Goal: Transaction & Acquisition: Obtain resource

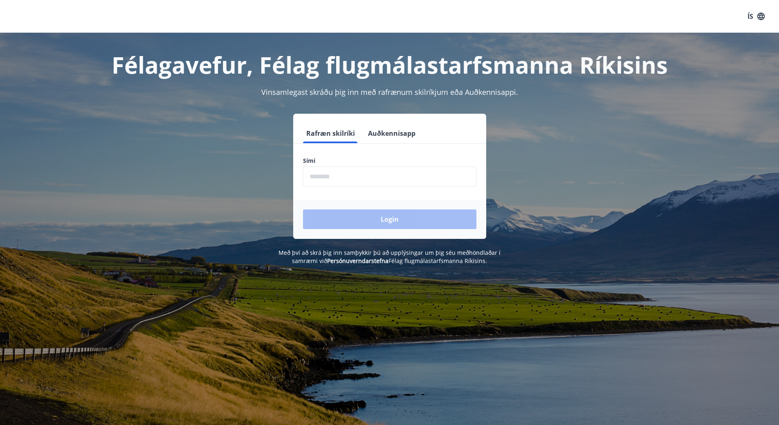
click at [340, 172] on input "phone" at bounding box center [389, 176] width 173 height 20
type input "********"
click at [361, 217] on button "Login" at bounding box center [389, 219] width 173 height 20
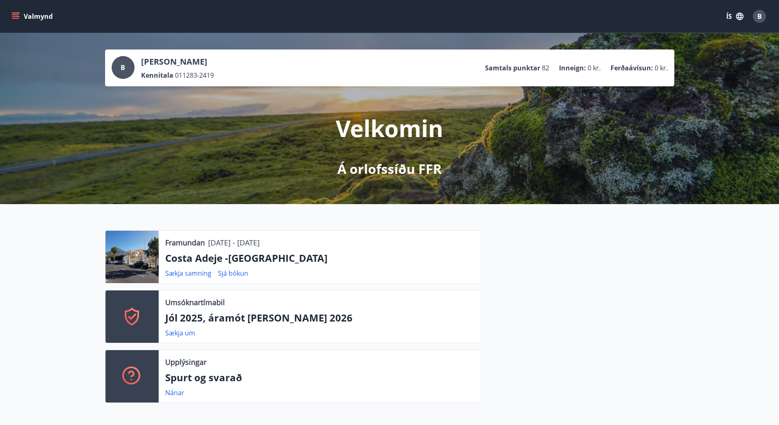
click at [531, 69] on p "Samtals punktar" at bounding box center [512, 67] width 55 height 9
drag, startPoint x: 531, startPoint y: 69, endPoint x: 531, endPoint y: 58, distance: 11.0
click at [531, 67] on p "Samtals punktar" at bounding box center [512, 67] width 55 height 9
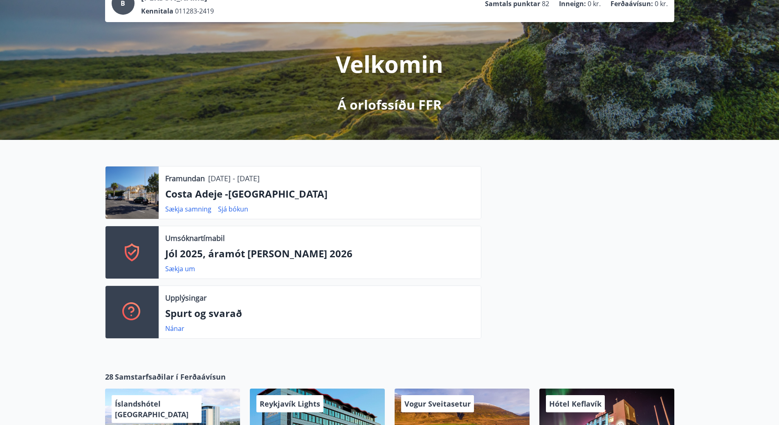
scroll to position [123, 0]
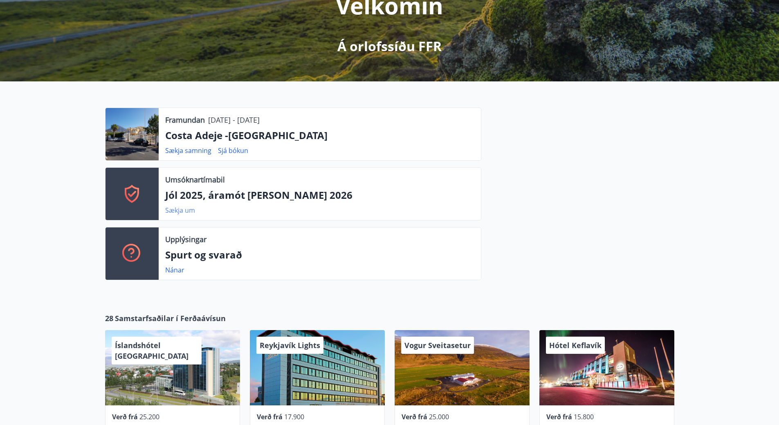
click at [182, 210] on link "Sækja um" at bounding box center [180, 210] width 30 height 9
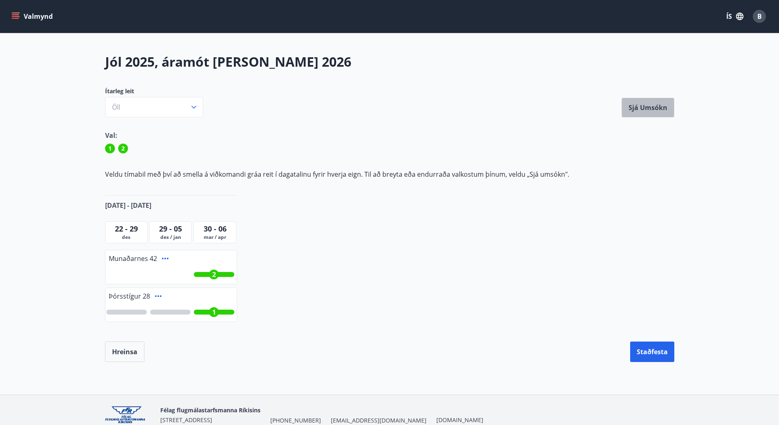
click at [660, 112] on button "Sjá umsókn" at bounding box center [647, 108] width 53 height 20
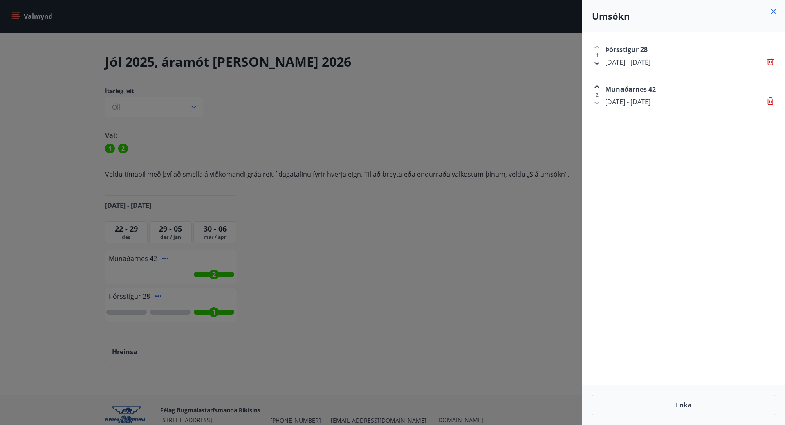
click at [482, 88] on div at bounding box center [392, 212] width 785 height 425
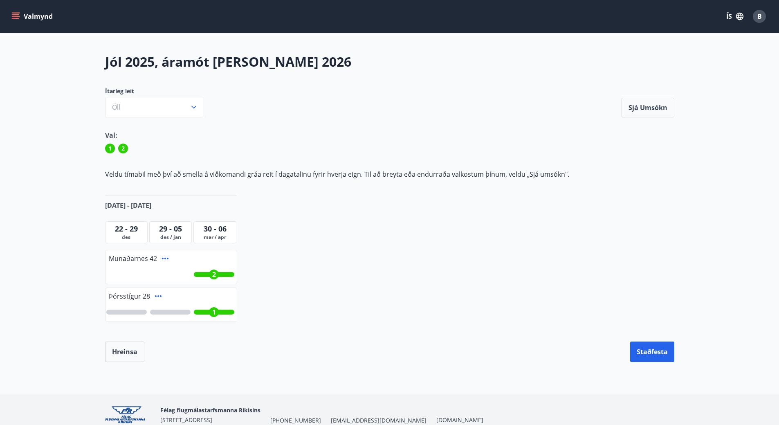
click at [17, 16] on icon "menu" at bounding box center [15, 16] width 8 height 8
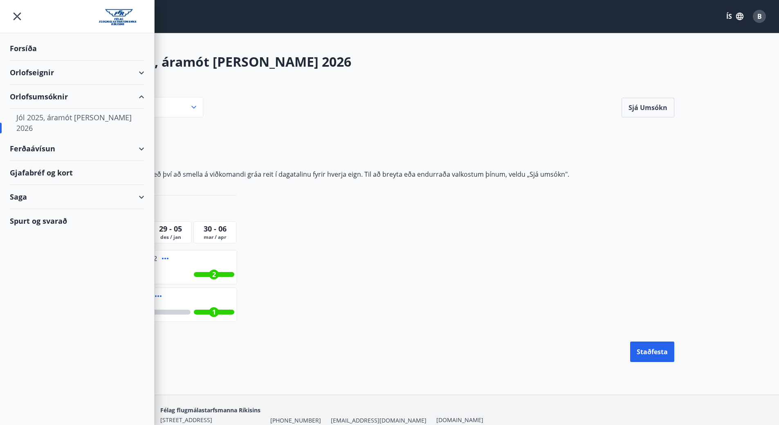
click at [21, 47] on div "Forsíða" at bounding box center [77, 48] width 134 height 24
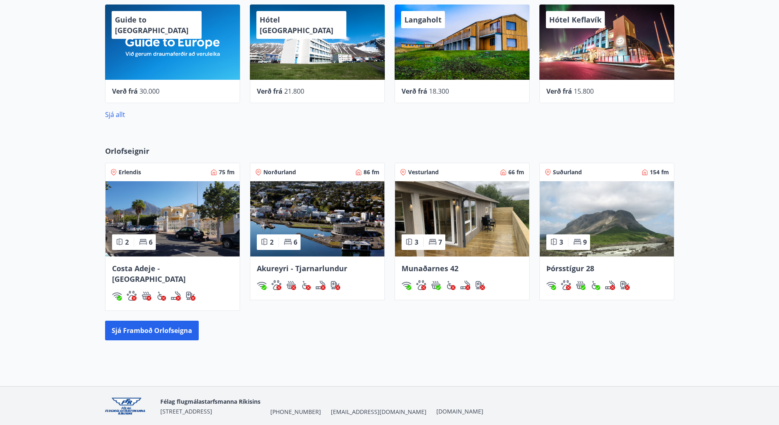
scroll to position [450, 0]
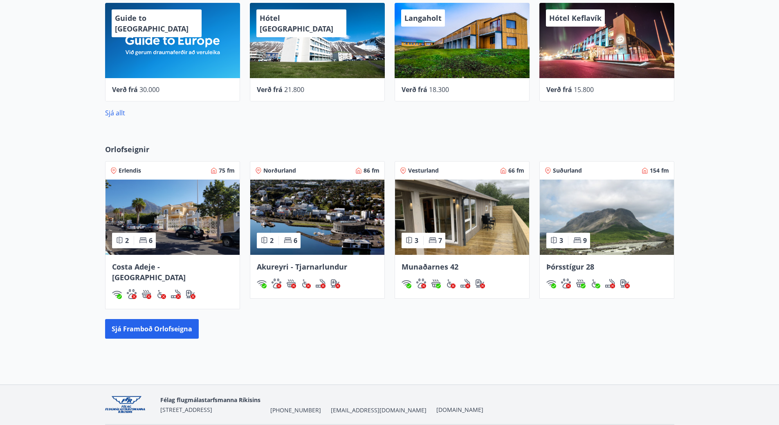
click at [454, 212] on img at bounding box center [462, 216] width 134 height 75
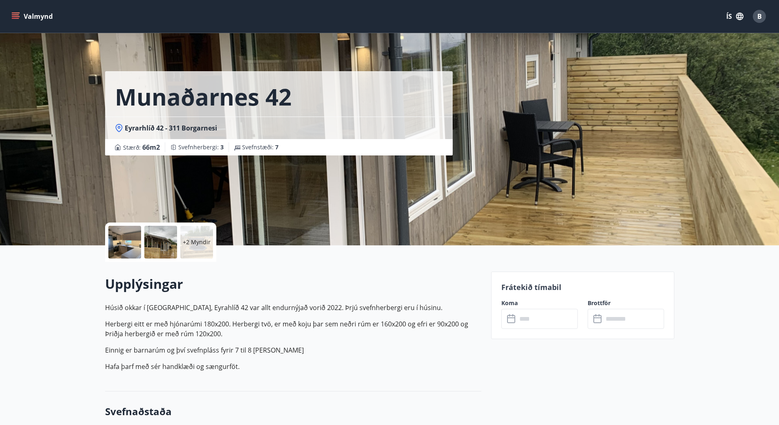
click at [196, 243] on p "+2 Myndir" at bounding box center [197, 242] width 28 height 8
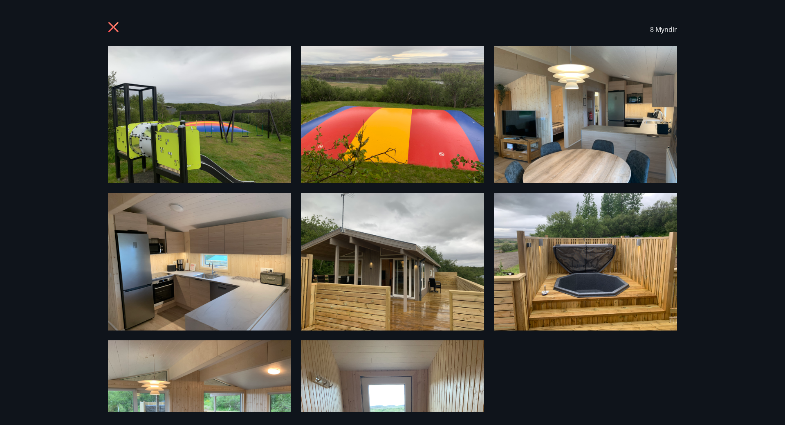
click at [228, 149] on img at bounding box center [199, 114] width 183 height 137
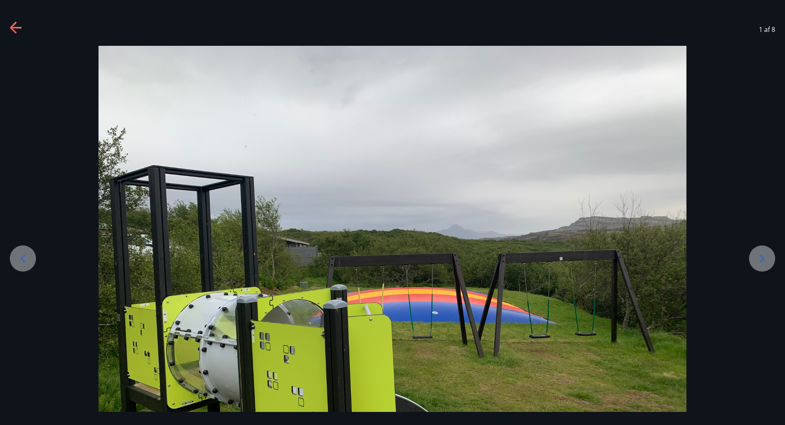
click at [762, 258] on icon at bounding box center [761, 258] width 13 height 13
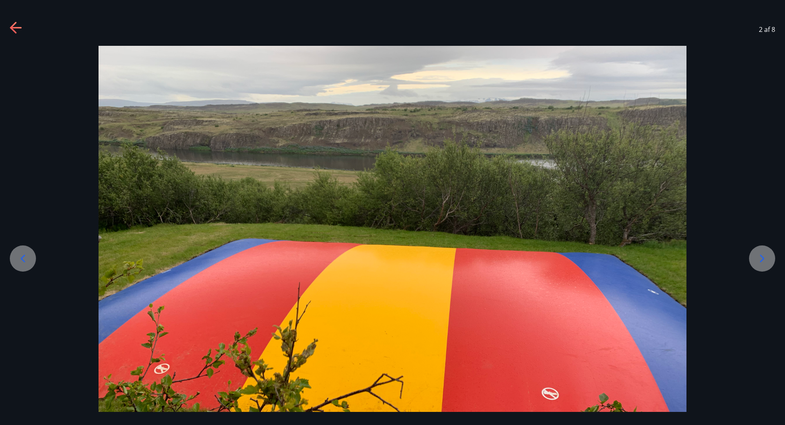
click at [760, 256] on icon at bounding box center [761, 258] width 13 height 13
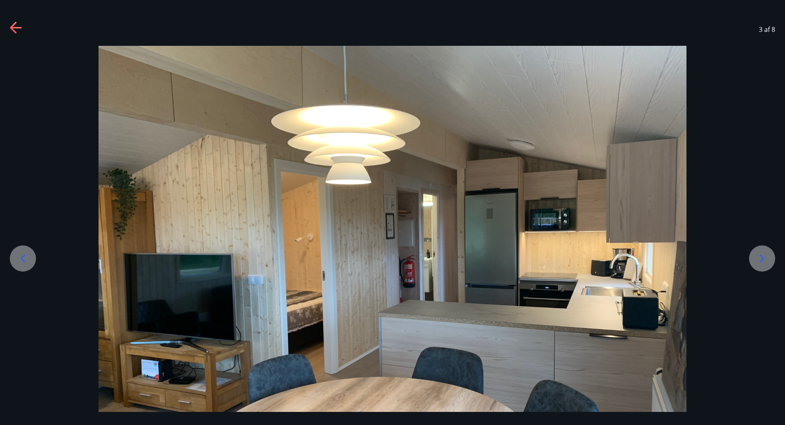
click at [760, 256] on icon at bounding box center [761, 258] width 13 height 13
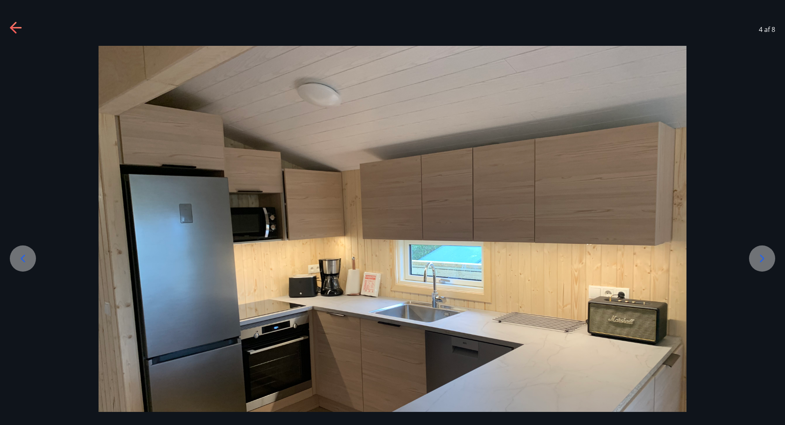
click at [760, 256] on icon at bounding box center [761, 258] width 13 height 13
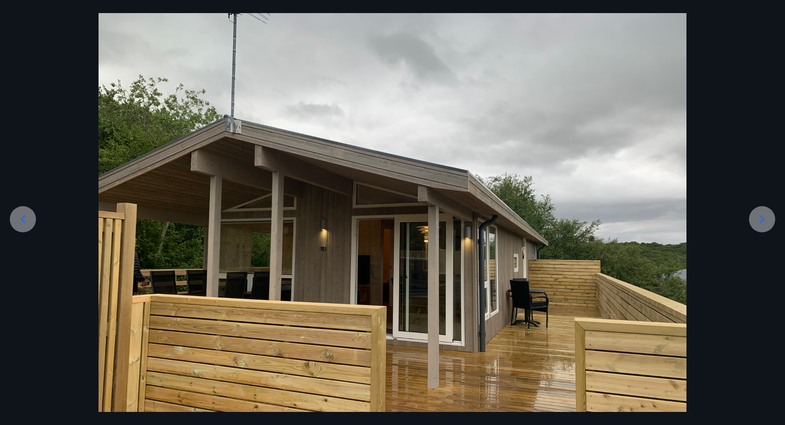
scroll to position [41, 0]
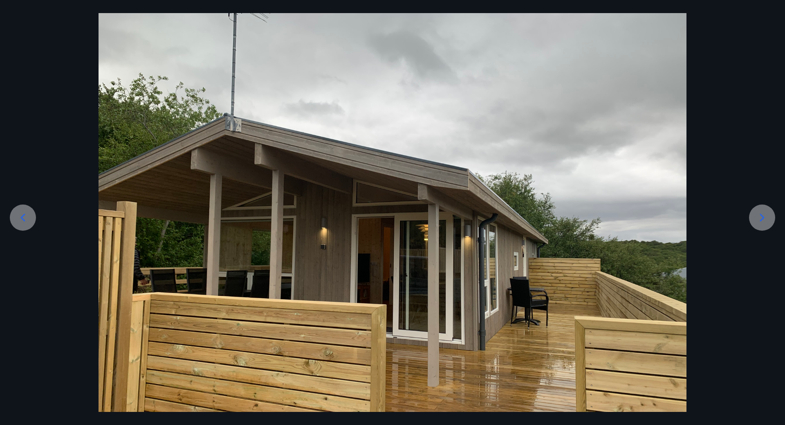
click at [756, 219] on icon at bounding box center [761, 217] width 13 height 13
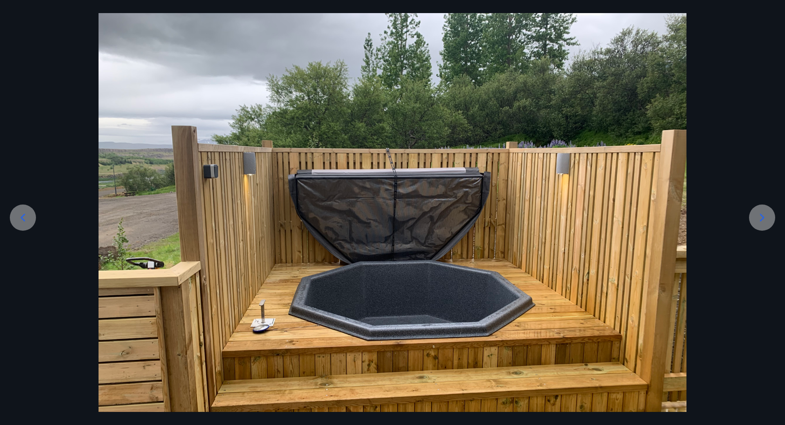
click at [761, 220] on icon at bounding box center [762, 217] width 4 height 8
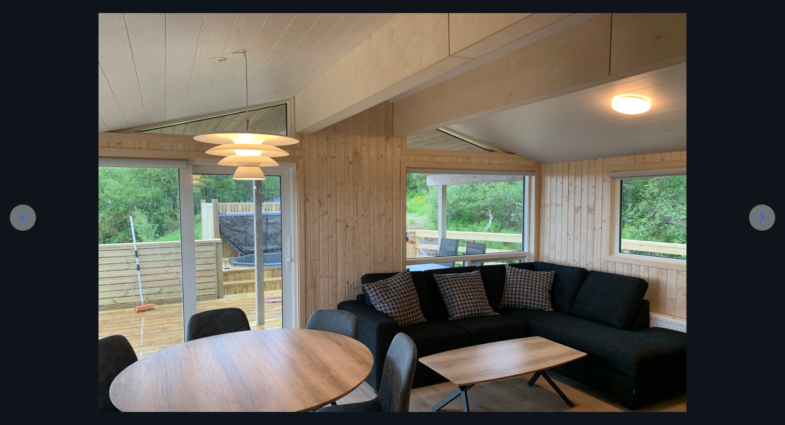
click at [761, 220] on icon at bounding box center [762, 217] width 4 height 8
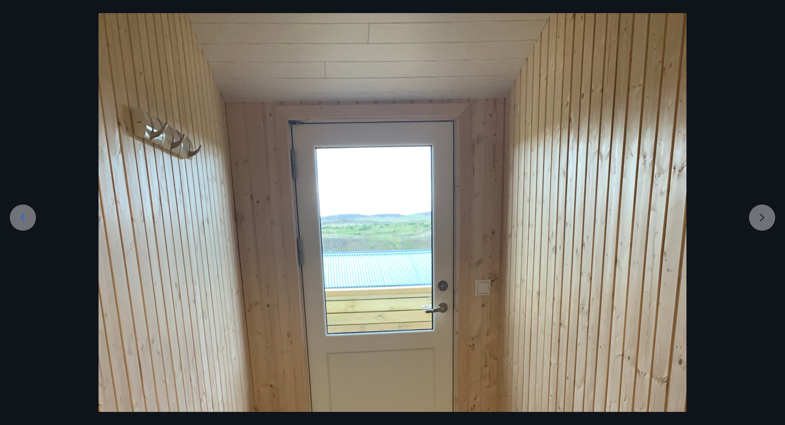
click at [761, 220] on div at bounding box center [392, 397] width 785 height 784
click at [46, 33] on div at bounding box center [392, 397] width 785 height 784
click at [45, 31] on div at bounding box center [392, 397] width 785 height 784
